Goal: Task Accomplishment & Management: Use online tool/utility

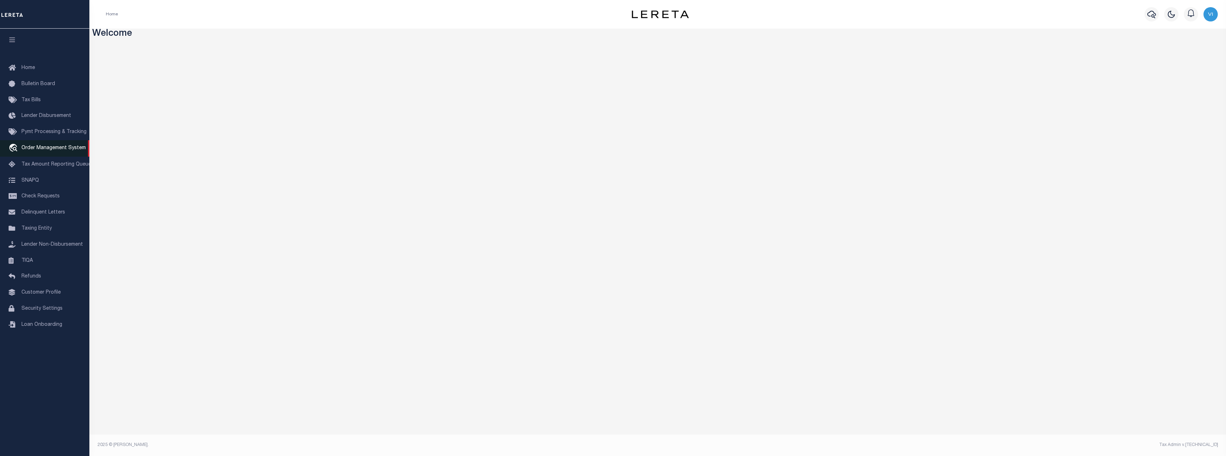
click at [43, 150] on span "Order Management System" at bounding box center [53, 147] width 64 height 5
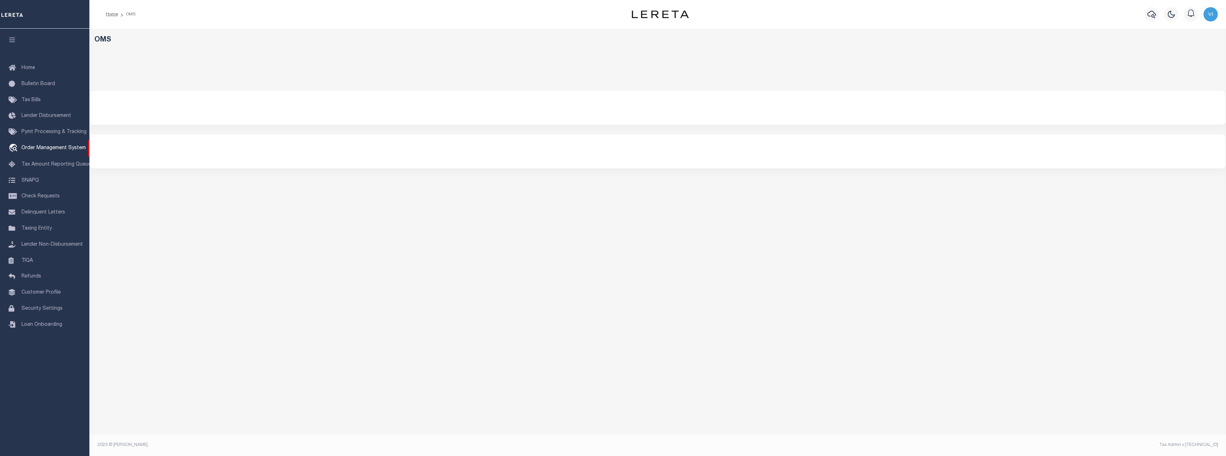
select select "200"
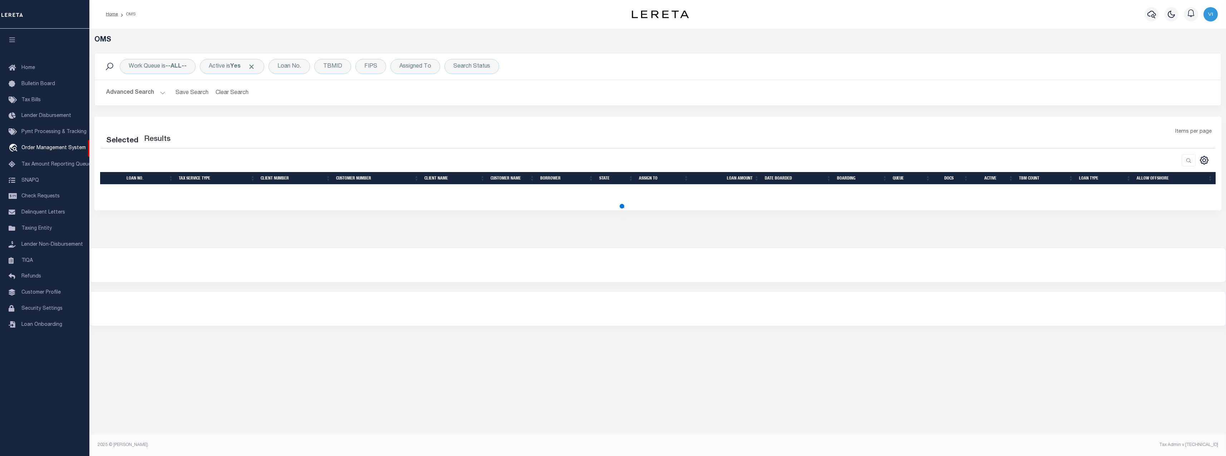
select select "200"
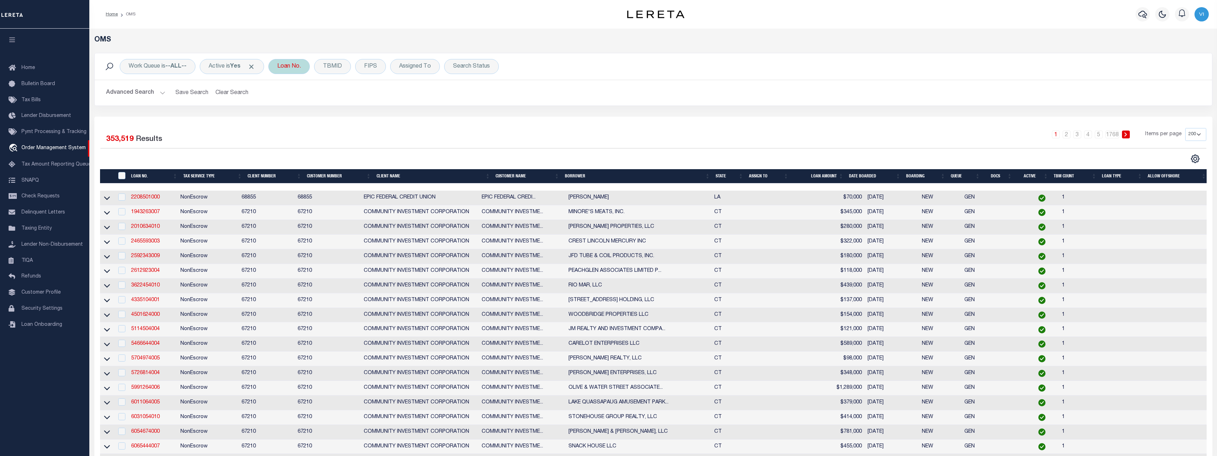
click at [282, 66] on div "Loan No." at bounding box center [288, 66] width 41 height 15
type input "113597"
click at [377, 127] on div "Is Contains 113597 Cancel Apply" at bounding box center [330, 99] width 114 height 56
click at [375, 112] on input "Apply" at bounding box center [372, 117] width 21 height 12
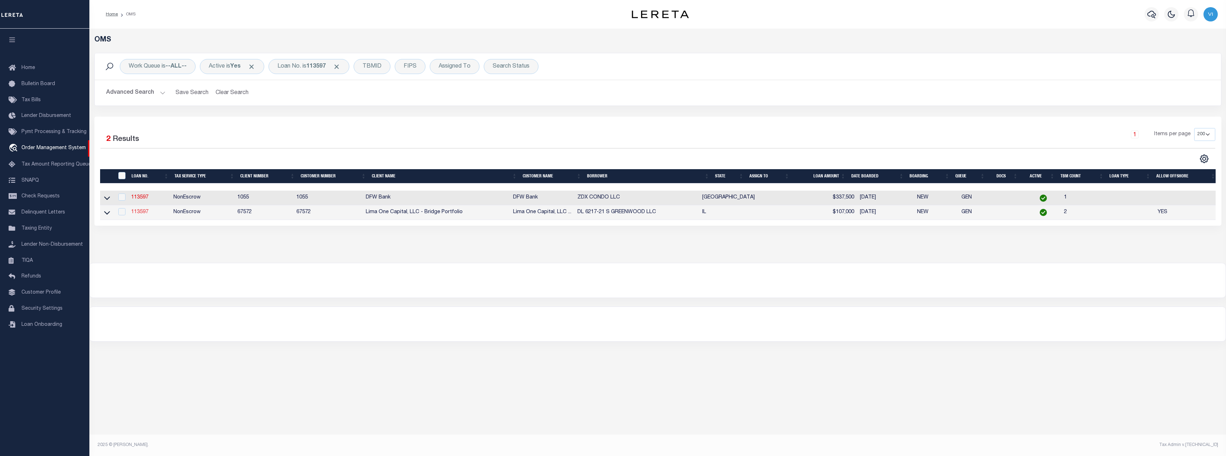
click at [140, 211] on link "113597" at bounding box center [139, 211] width 17 height 5
type input "113597"
type input "DL 6217-21 S GREENWOOD LLC"
select select
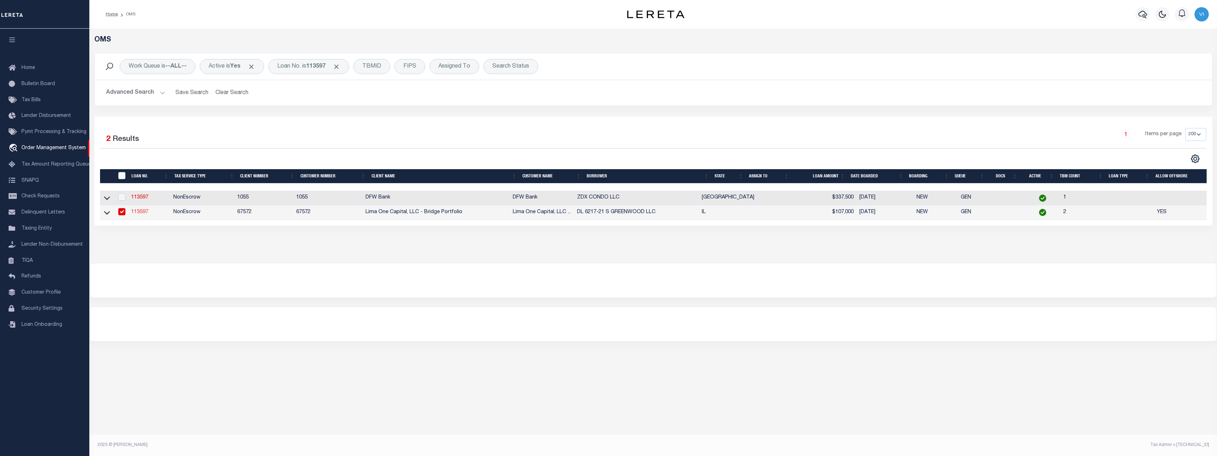
select select
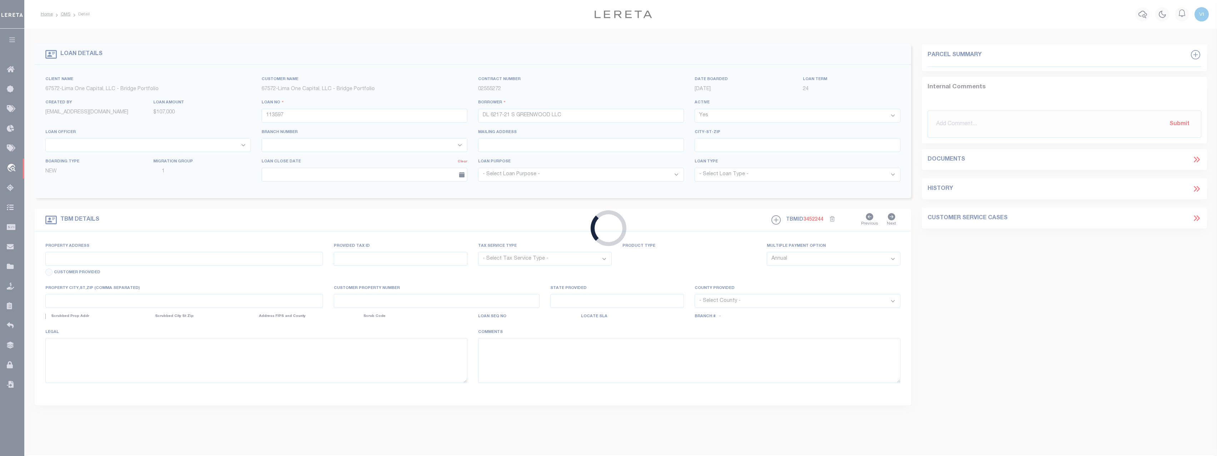
type input "6217-6221 [GEOGRAPHIC_DATA]"
radio input "true"
select select "NonEscrow"
select select
type input "[GEOGRAPHIC_DATA] IL 60637"
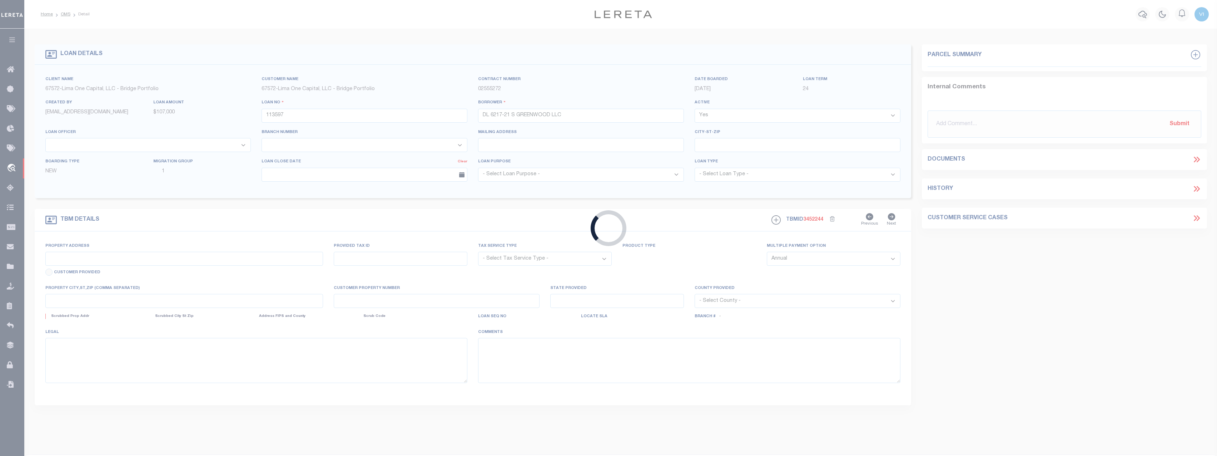
type input "113597-1-B"
type input "IL"
type textarea "COLLECTOR: ENTITY: PARCEL: 20"
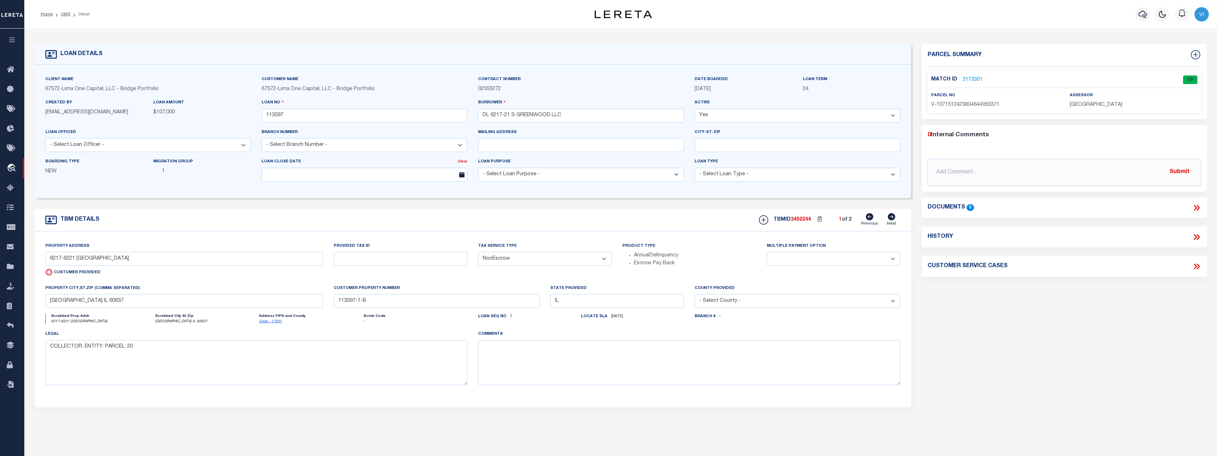
click at [970, 79] on link "2173301" at bounding box center [973, 80] width 20 height 8
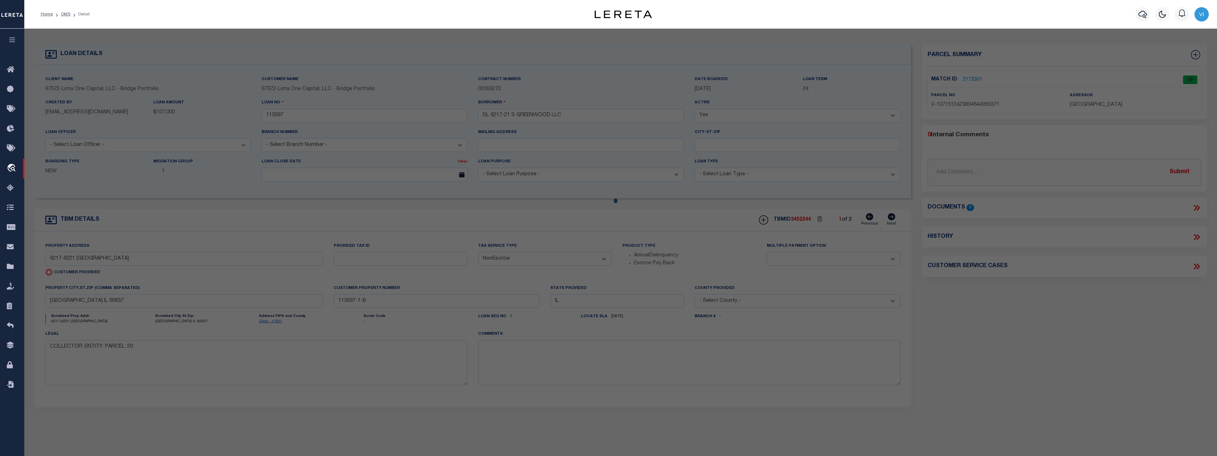
checkbox input "false"
select select "CP"
select select "AGW"
select select
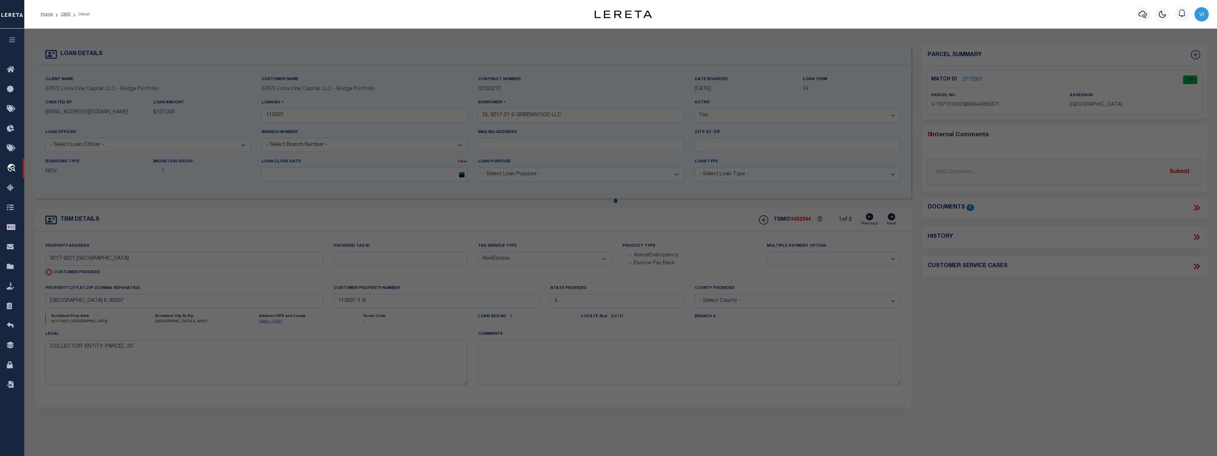
type input "6217-6221 [GEOGRAPHIC_DATA]"
type input "[GEOGRAPHIC_DATA] IL 60637"
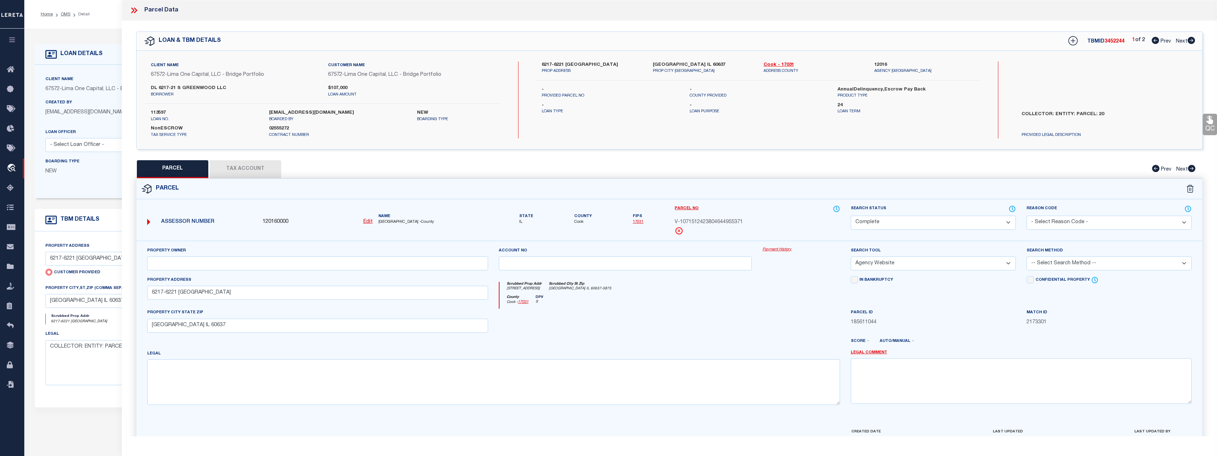
click at [771, 250] on link "Payment History" at bounding box center [801, 250] width 77 height 6
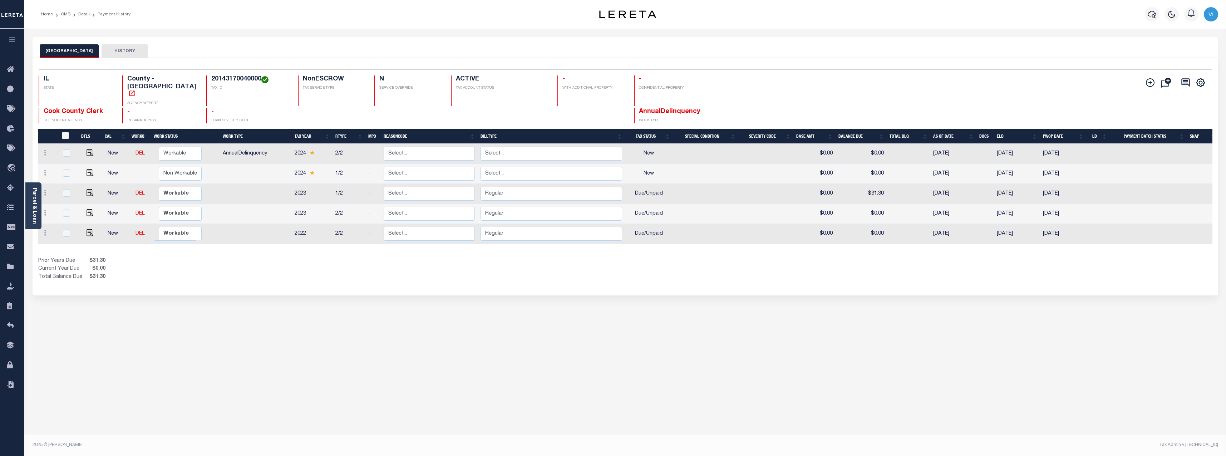
click at [537, 313] on div "COOK COUNTY HISTORY Selected 5 Results" at bounding box center [625, 239] width 1196 height 404
click at [383, 276] on div "Selected 5 Results 1 Items per page 25 50 100 IL STATE TAX ID N" at bounding box center [625, 176] width 1185 height 237
click at [529, 348] on div "COOK COUNTY HISTORY Selected 5 Results" at bounding box center [625, 239] width 1196 height 404
